Goal: Communication & Community: Answer question/provide support

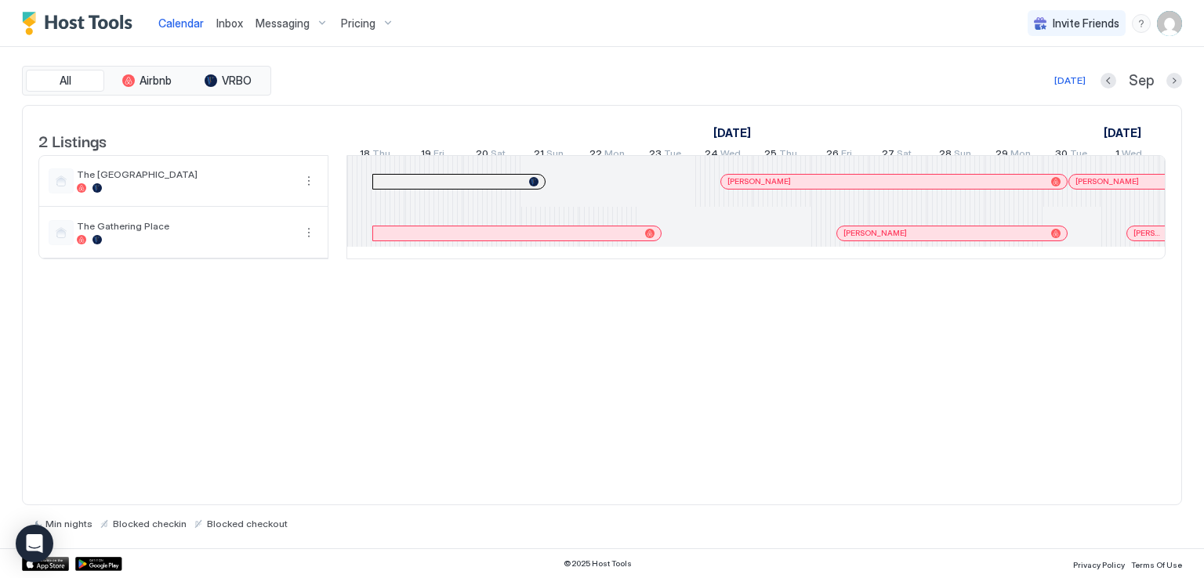
scroll to position [0, 871]
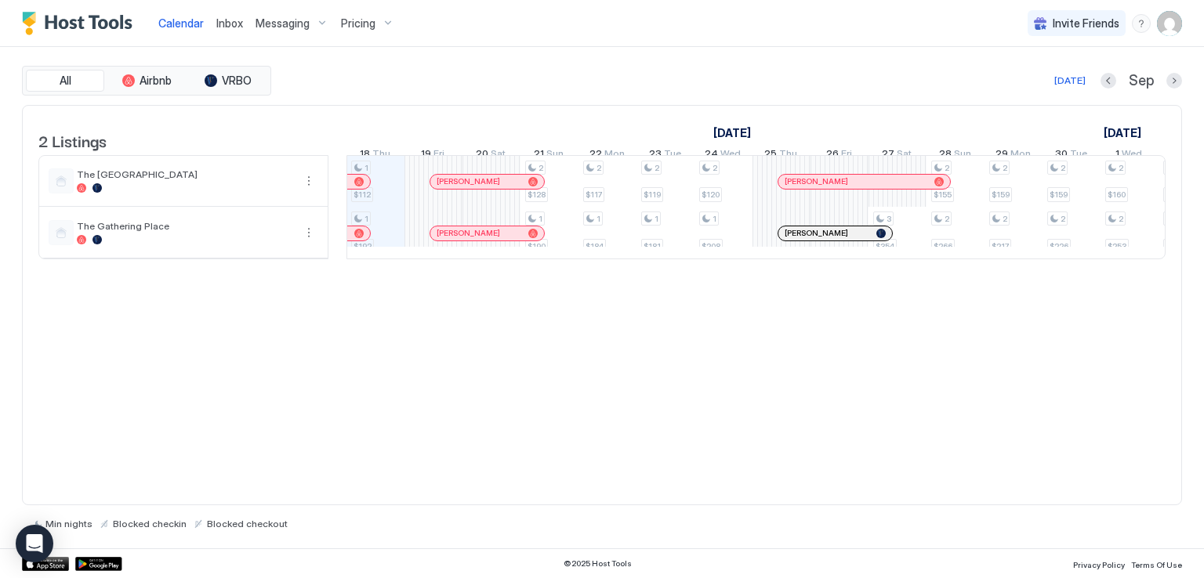
click at [455, 55] on div "All Airbnb VRBO [DATE] [DATE] Listings [DATE] [DATE] 3 Wed 4 Thu 5 Fri 6 Sat 7 …" at bounding box center [602, 298] width 1160 height 502
click at [283, 20] on span "Messaging" at bounding box center [282, 23] width 54 height 14
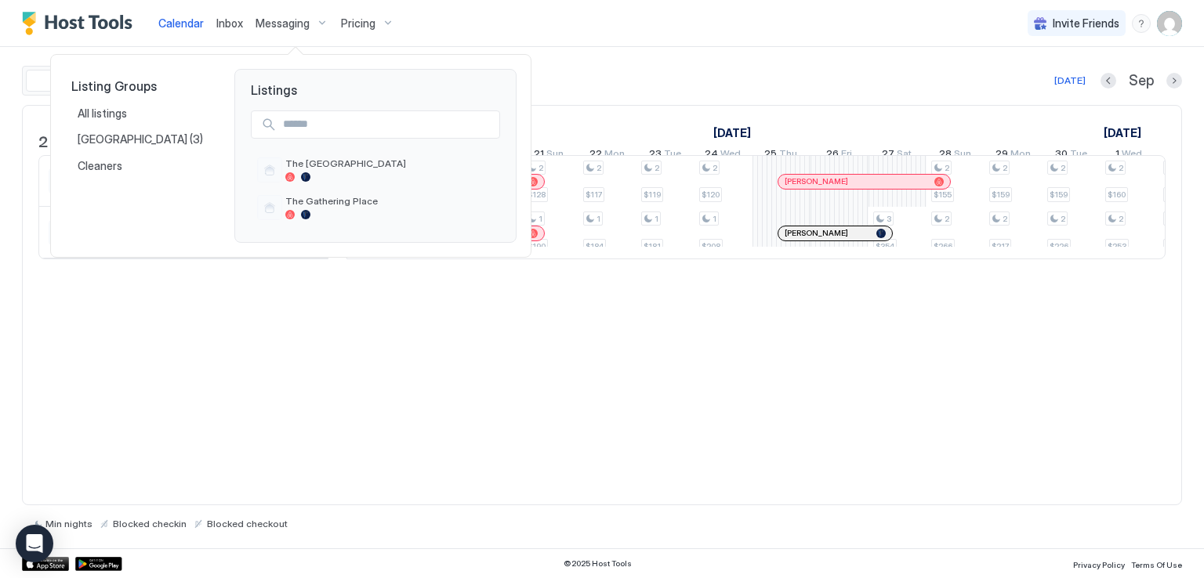
click at [226, 26] on div at bounding box center [602, 289] width 1204 height 578
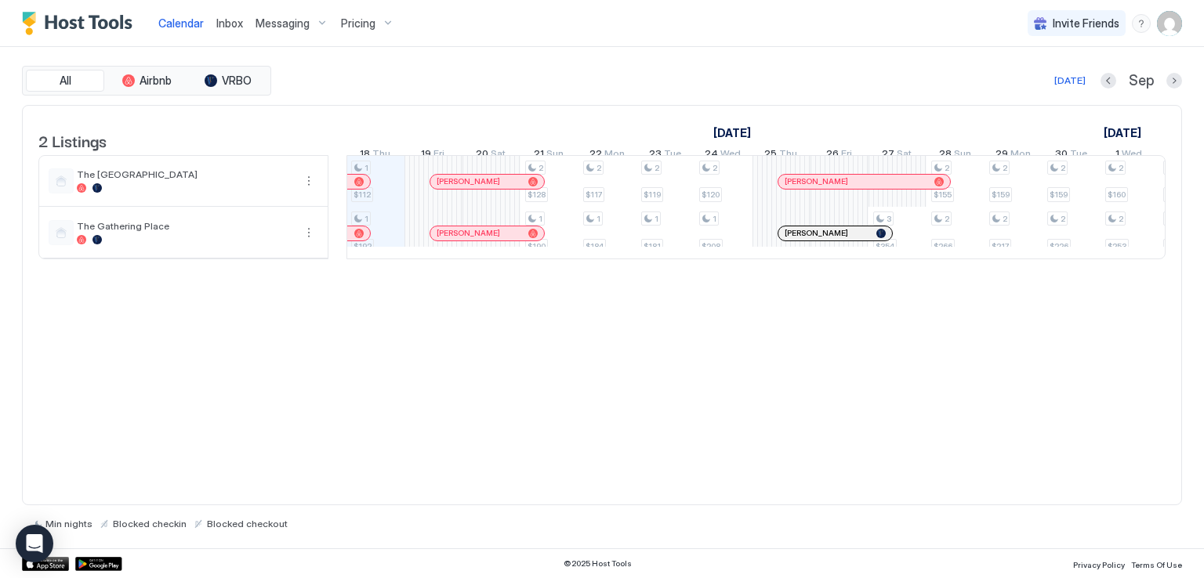
click at [226, 22] on span "Inbox" at bounding box center [229, 22] width 27 height 13
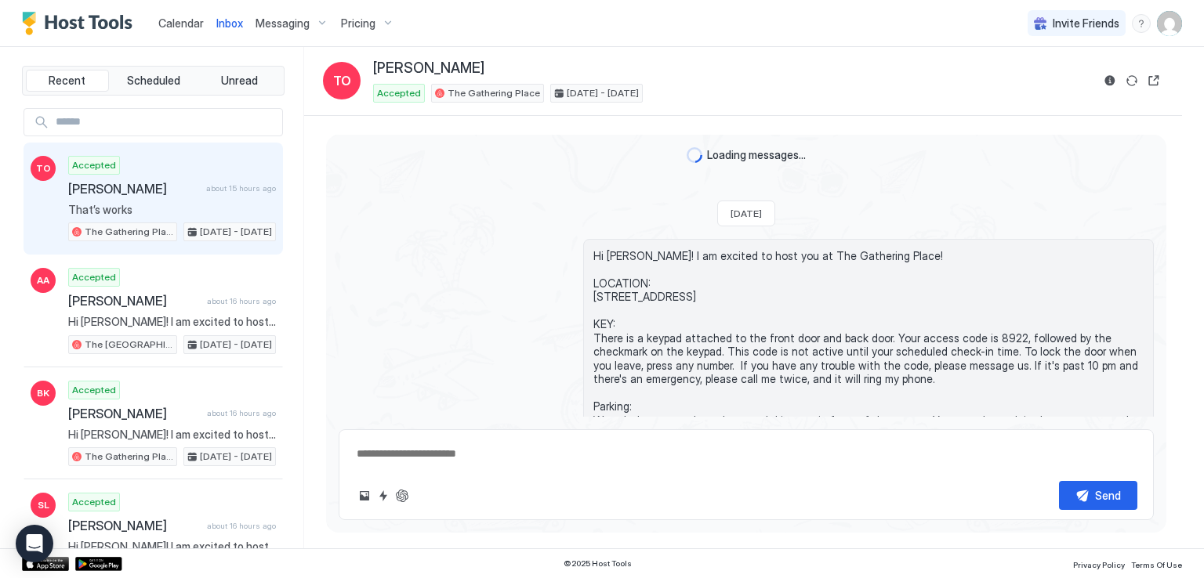
scroll to position [759, 0]
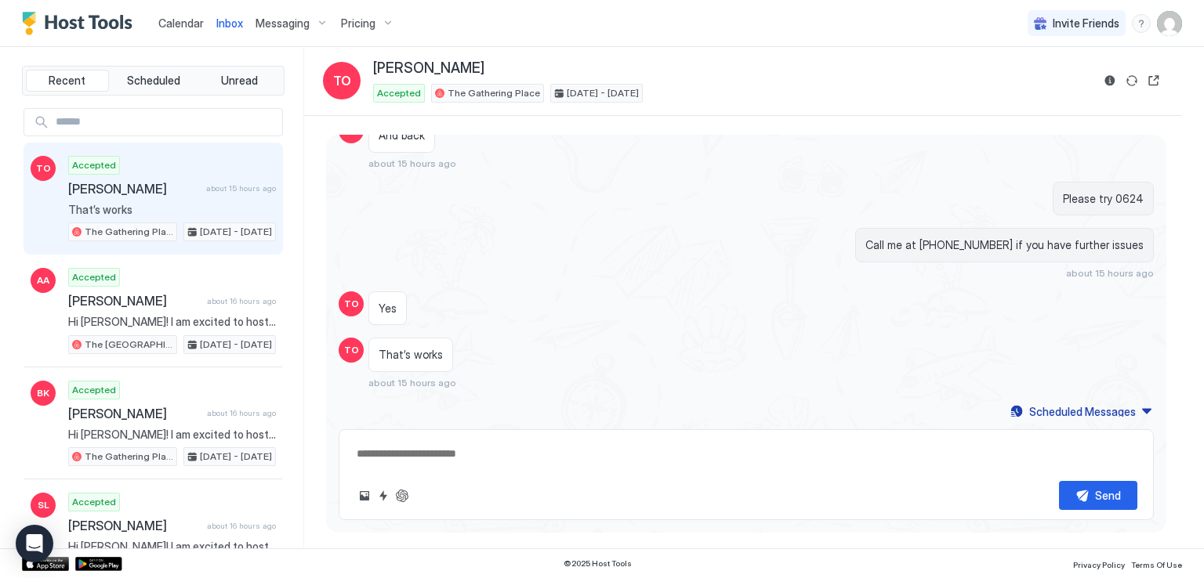
click at [507, 48] on div "Inbox TO [PERSON_NAME] Accepted The Gathering Place [DATE] - [DATE]" at bounding box center [743, 81] width 878 height 69
click at [516, 48] on div "Inbox TO [PERSON_NAME] Accepted The Gathering Place [DATE] - [DATE]" at bounding box center [743, 81] width 878 height 69
type textarea "*"
